Goal: Obtain resource: Obtain resource

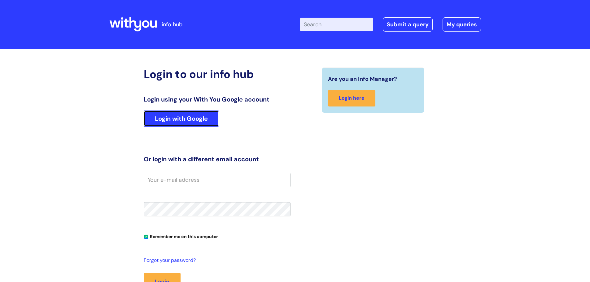
click at [211, 120] on link "Login with Google" at bounding box center [181, 119] width 75 height 16
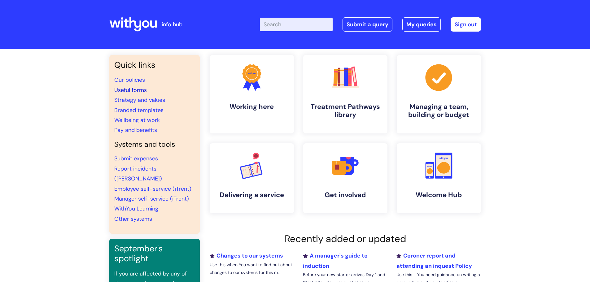
click at [138, 87] on link "Useful forms" at bounding box center [130, 89] width 33 height 7
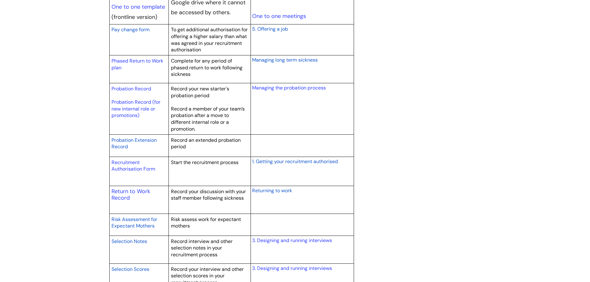
scroll to position [836, 0]
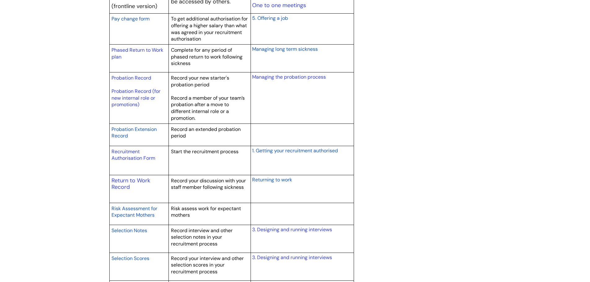
click at [131, 207] on span "Risk Assessment for Expectant Mothers" at bounding box center [135, 211] width 46 height 13
